Goal: Communication & Community: Ask a question

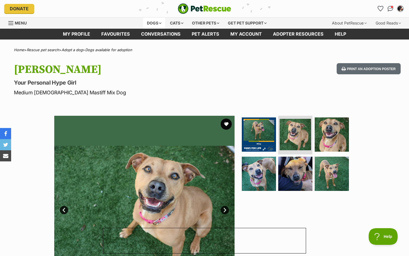
click at [150, 24] on div "Dogs" at bounding box center [154, 23] width 22 height 11
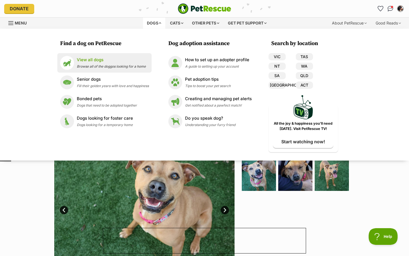
click at [89, 63] on div "View all dogs Browse all of the doggos looking for a home" at bounding box center [111, 63] width 69 height 12
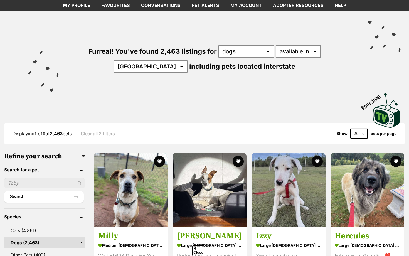
scroll to position [29, 0]
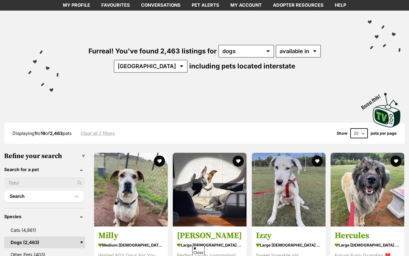
click at [28, 181] on input "text" at bounding box center [44, 183] width 81 height 11
type input "haze"
click at [4, 191] on button "Search" at bounding box center [44, 196] width 80 height 11
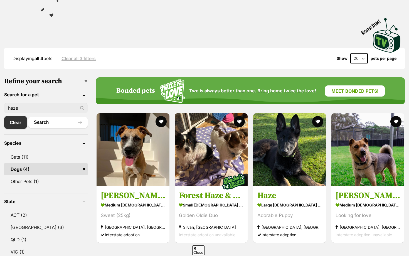
scroll to position [120, 0]
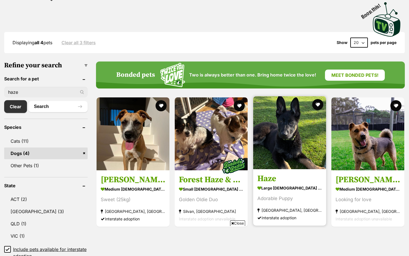
click at [268, 146] on img at bounding box center [289, 132] width 73 height 73
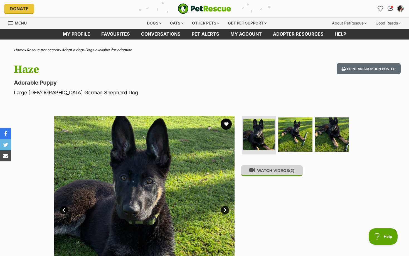
click at [269, 175] on button "WATCH VIDEOS (2)" at bounding box center [272, 170] width 62 height 11
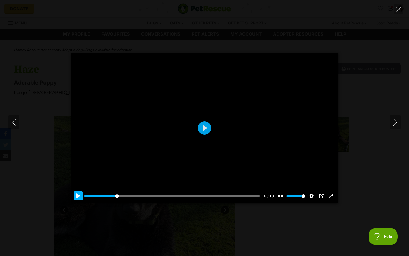
click at [78, 197] on button "Pause Play" at bounding box center [78, 196] width 9 height 9
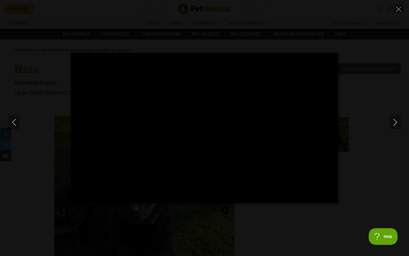
type input "100"
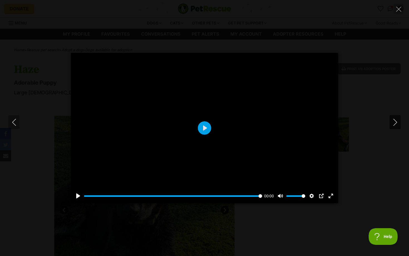
click at [395, 123] on icon "Next" at bounding box center [395, 122] width 7 height 7
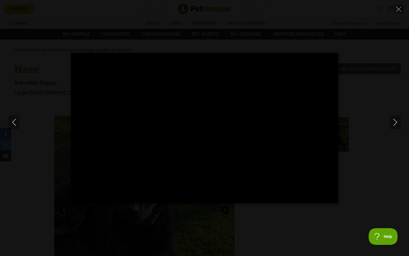
type input "100"
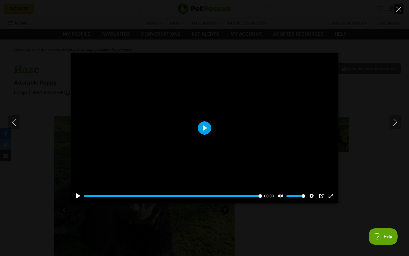
click at [399, 9] on icon "Close" at bounding box center [399, 9] width 5 height 5
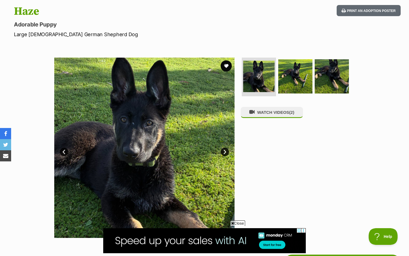
scroll to position [63, 0]
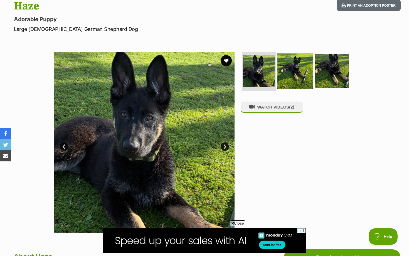
click at [297, 67] on img at bounding box center [296, 71] width 36 height 36
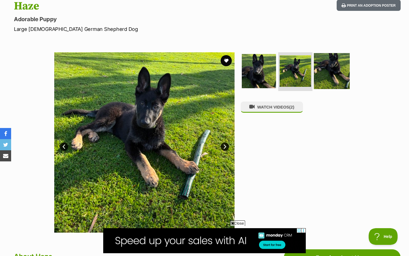
click at [332, 69] on img at bounding box center [332, 71] width 36 height 36
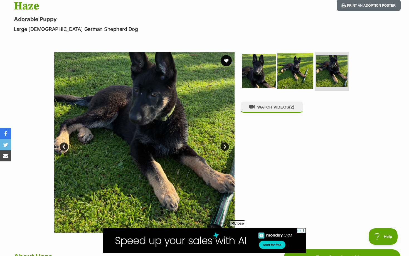
click at [292, 65] on img at bounding box center [296, 71] width 36 height 36
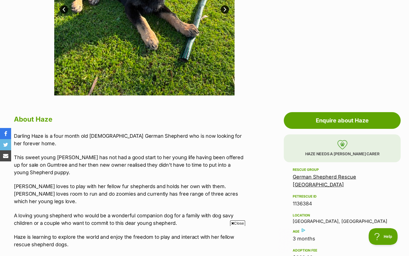
scroll to position [192, 0]
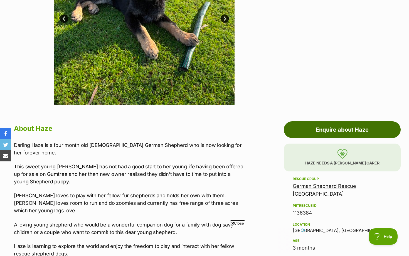
click at [302, 135] on link "Enquire about Haze" at bounding box center [342, 129] width 117 height 17
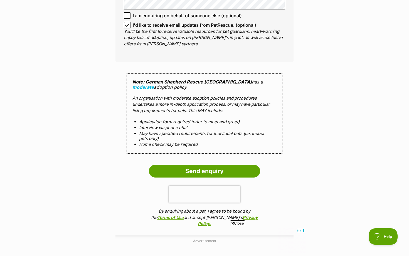
scroll to position [477, 0]
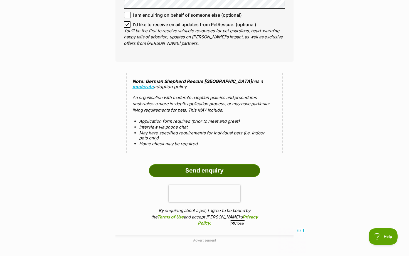
click at [209, 168] on input "Send enquiry" at bounding box center [204, 170] width 111 height 13
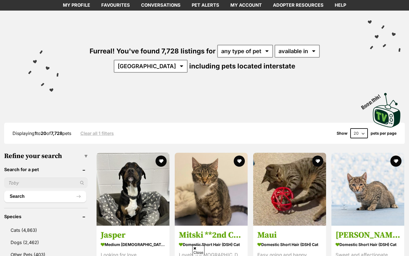
scroll to position [29, 0]
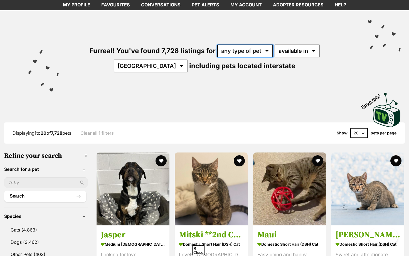
click at [234, 53] on select "any type of pet cats dogs other pets" at bounding box center [245, 51] width 56 height 13
select select "Dogs"
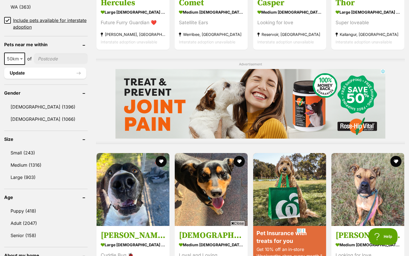
scroll to position [401, 0]
